Goal: Transaction & Acquisition: Purchase product/service

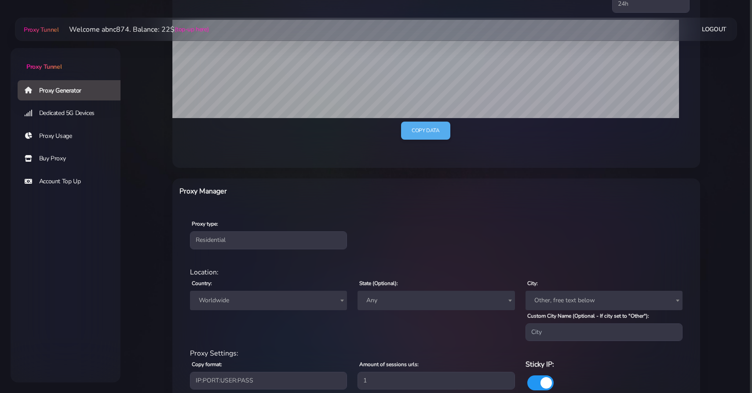
scroll to position [257, 0]
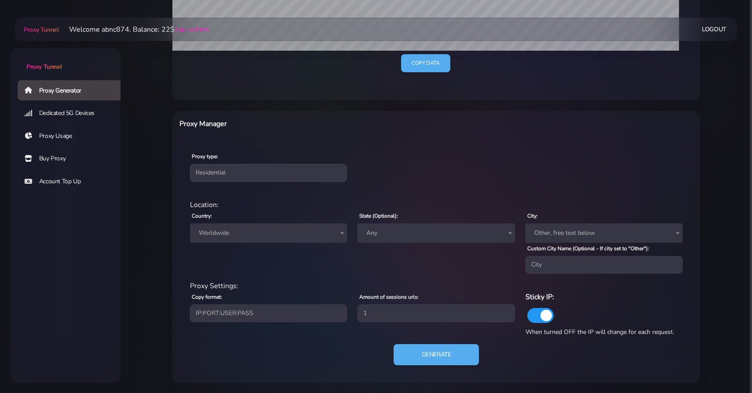
click at [260, 229] on span "Worldwide" at bounding box center [268, 233] width 147 height 12
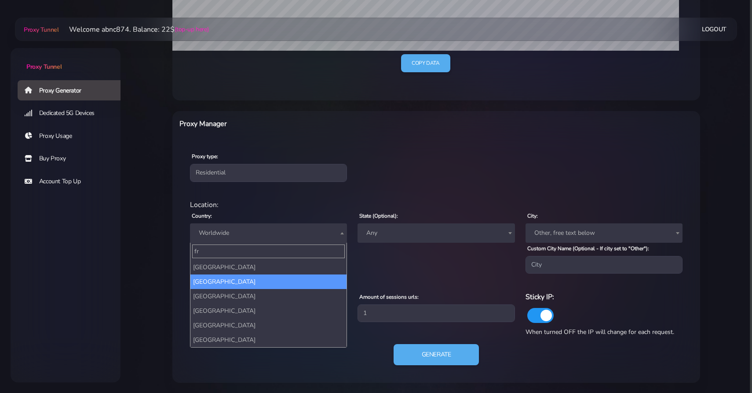
type input "fr"
select select "FR"
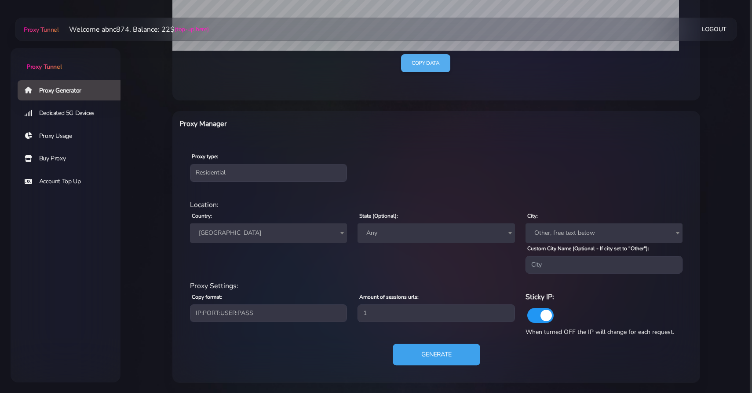
click at [430, 351] on button "Generate" at bounding box center [437, 355] width 88 height 22
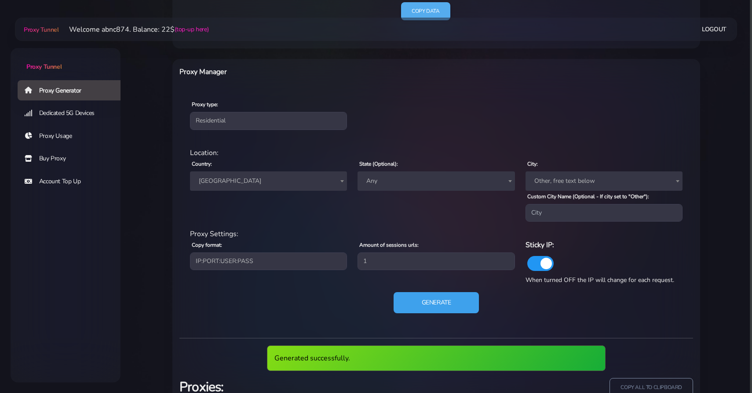
scroll to position [376, 0]
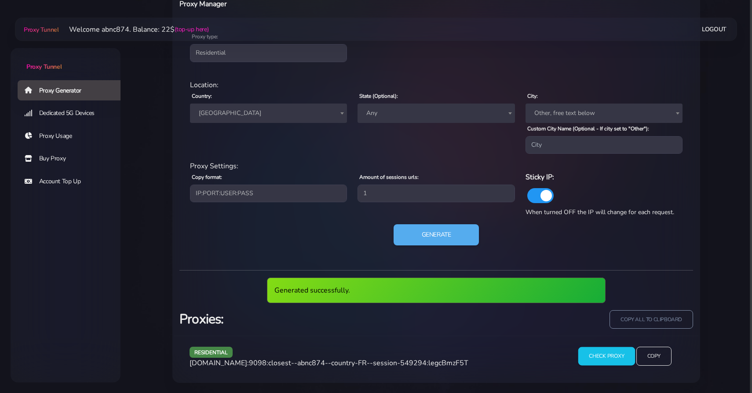
click at [593, 356] on input "Check Proxy" at bounding box center [607, 355] width 57 height 18
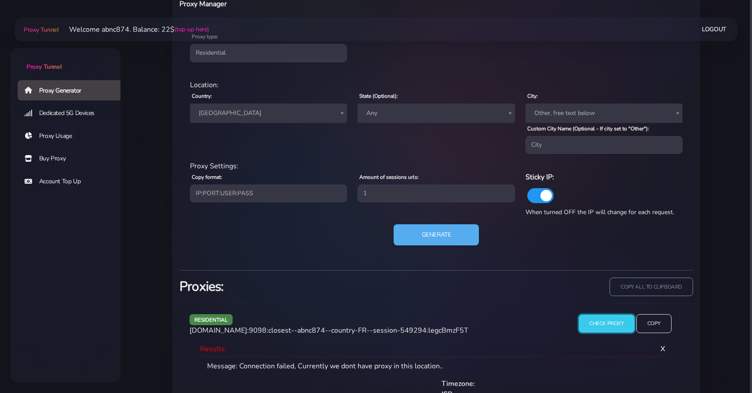
scroll to position [403, 0]
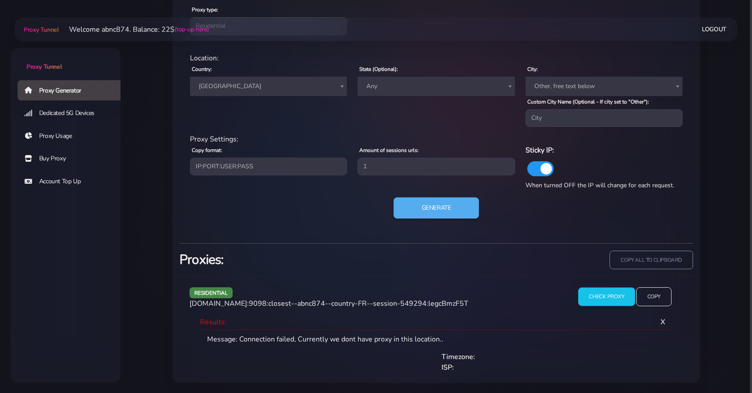
click at [602, 295] on input "Check Proxy" at bounding box center [607, 296] width 57 height 18
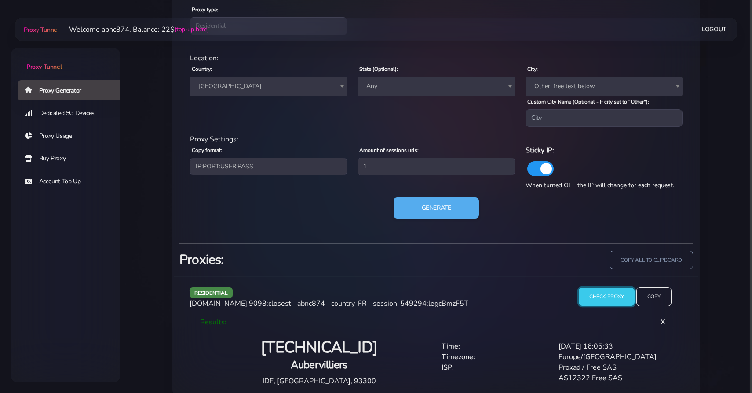
scroll to position [417, 0]
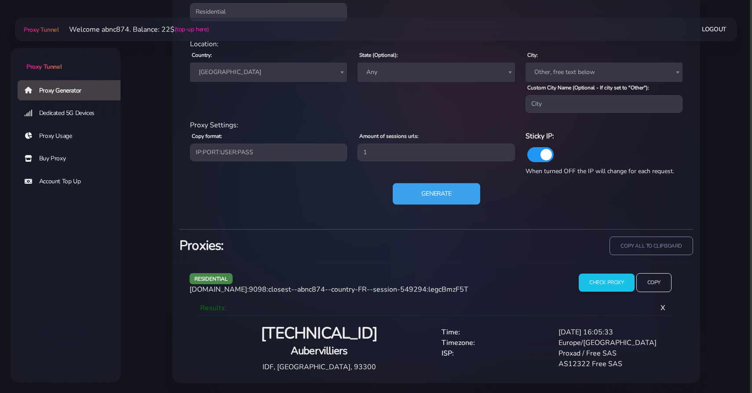
click at [441, 202] on button "Generate" at bounding box center [437, 194] width 88 height 22
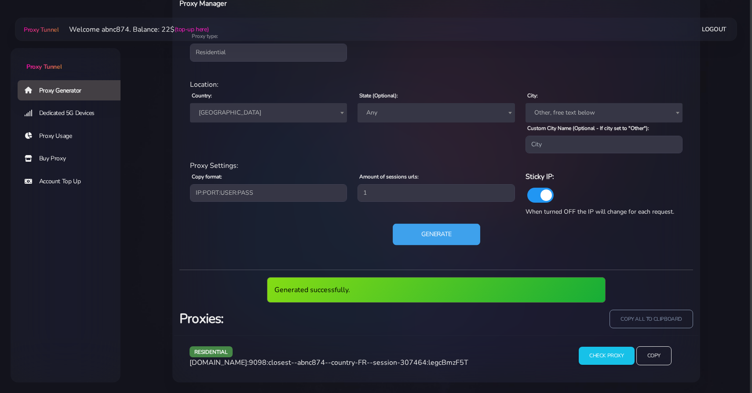
scroll to position [376, 0]
click at [434, 252] on div "residential Location: Country: Worldwide Andorra United Arab Emirates Afghanist…" at bounding box center [437, 168] width 514 height 190
click at [440, 240] on button "Generate" at bounding box center [437, 235] width 88 height 22
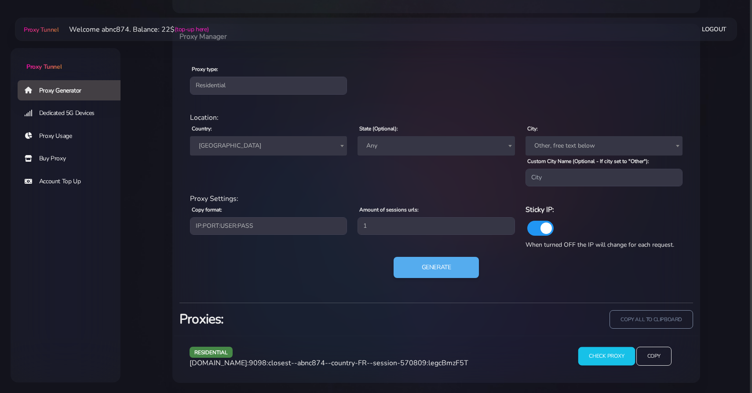
click at [612, 363] on input "Check Proxy" at bounding box center [607, 355] width 57 height 18
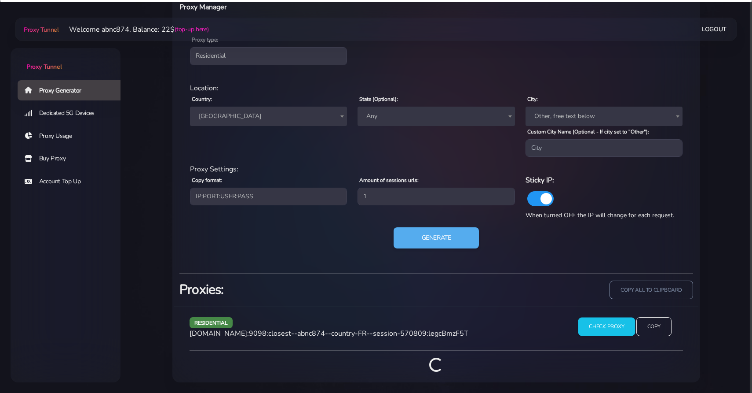
scroll to position [417, 0]
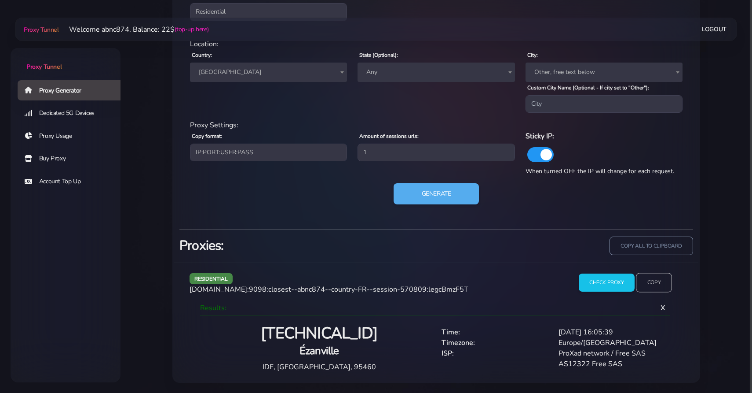
click at [668, 275] on input "Copy" at bounding box center [654, 281] width 36 height 19
click at [59, 158] on link "Buy Proxy" at bounding box center [73, 158] width 110 height 20
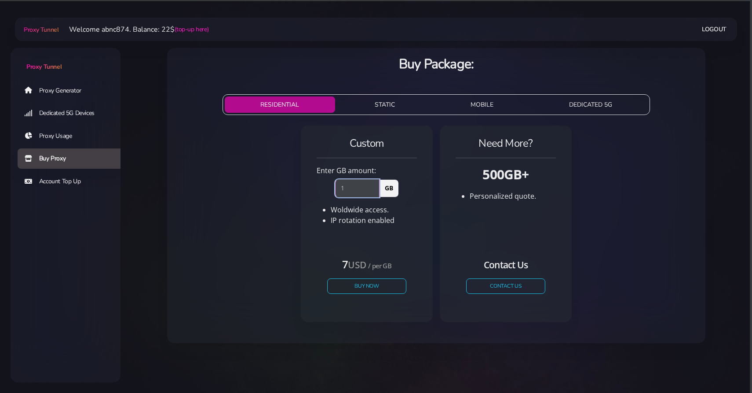
type input "1"
click at [375, 184] on input "1" at bounding box center [357, 188] width 44 height 18
click at [375, 295] on div "7 USD / per GB Buy Now" at bounding box center [367, 278] width 100 height 65
click at [387, 286] on button "Buy Now" at bounding box center [367, 285] width 81 height 15
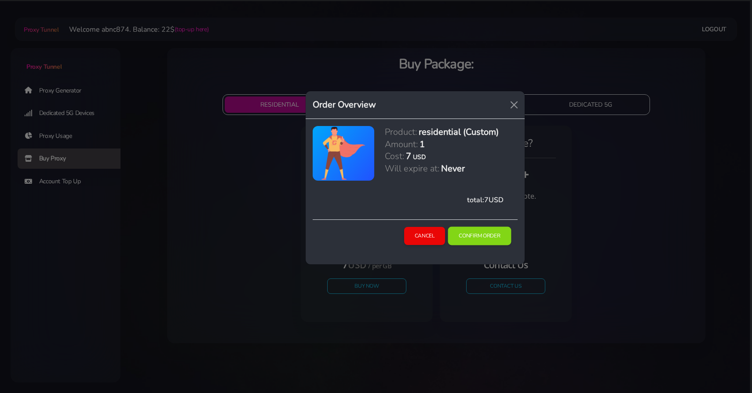
click at [485, 233] on button "Confirm Order" at bounding box center [479, 236] width 63 height 18
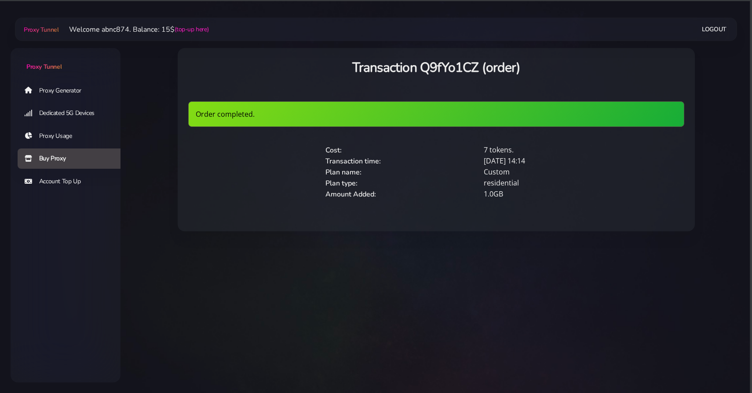
click at [53, 94] on link "Proxy Generator" at bounding box center [73, 90] width 110 height 20
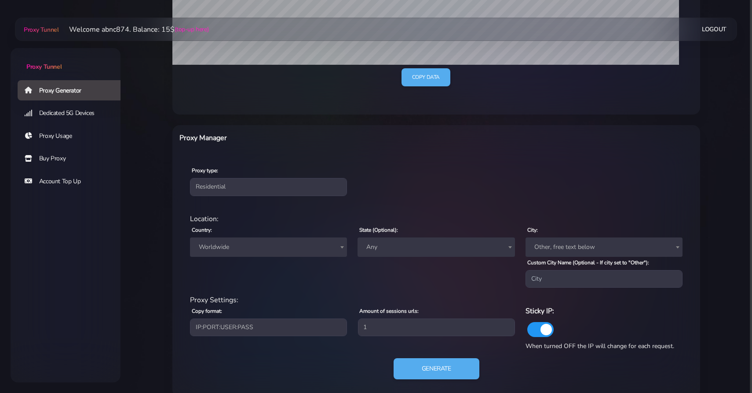
scroll to position [257, 0]
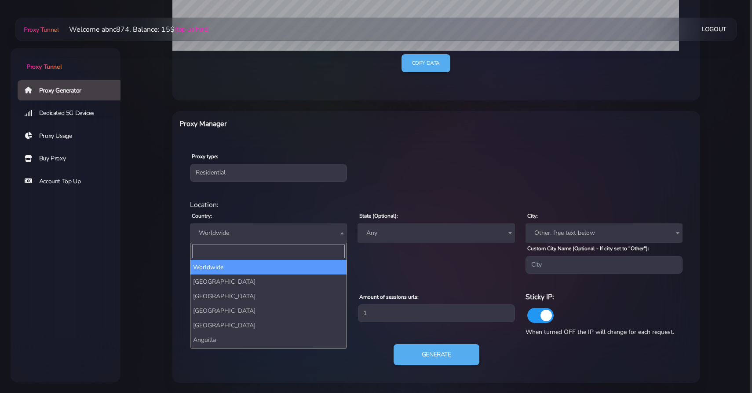
click at [239, 240] on span "Worldwide" at bounding box center [268, 232] width 157 height 19
type input "fr"
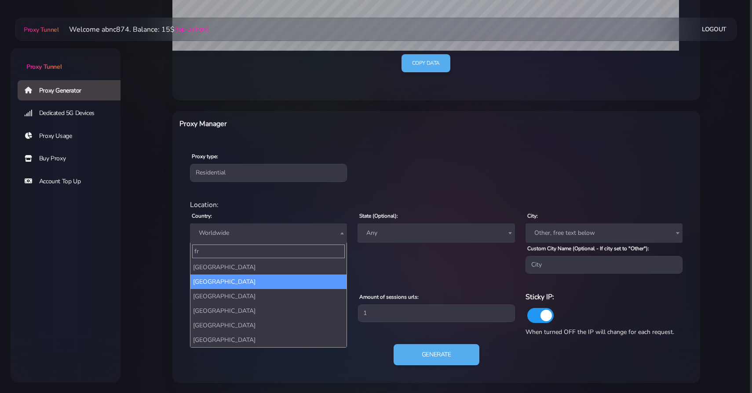
select select "FR"
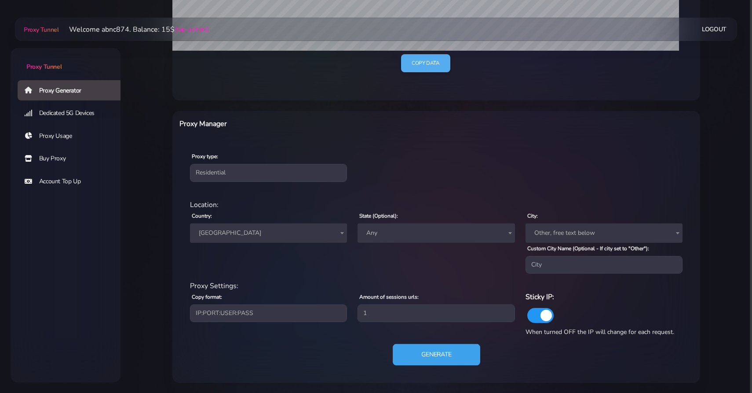
click at [440, 353] on button "Generate" at bounding box center [437, 355] width 88 height 22
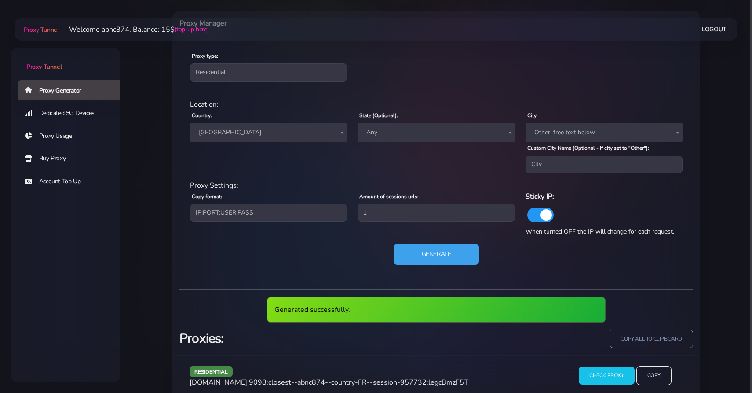
scroll to position [376, 0]
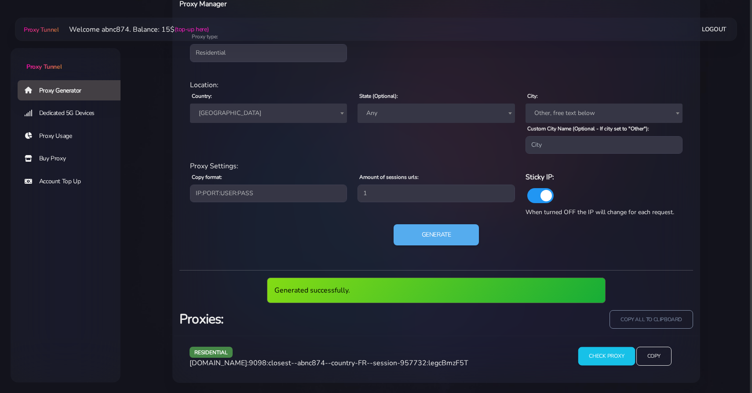
click at [593, 352] on input "Check Proxy" at bounding box center [607, 355] width 57 height 18
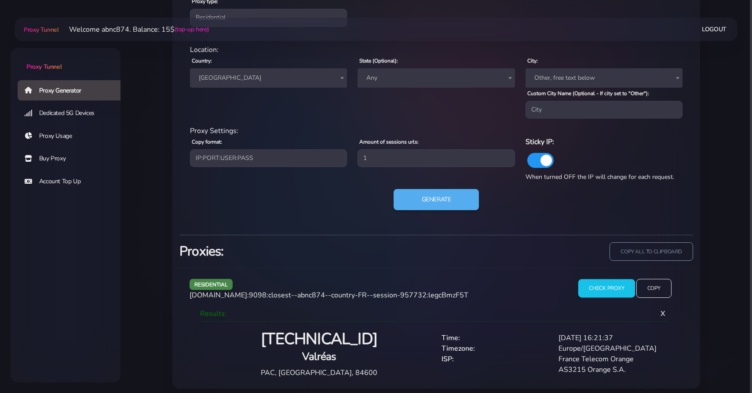
scroll to position [417, 0]
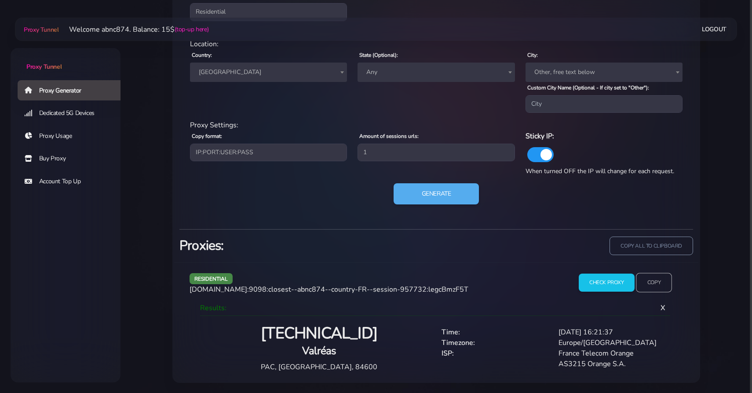
click at [648, 284] on input "Copy" at bounding box center [654, 281] width 36 height 19
